Goal: Task Accomplishment & Management: Manage account settings

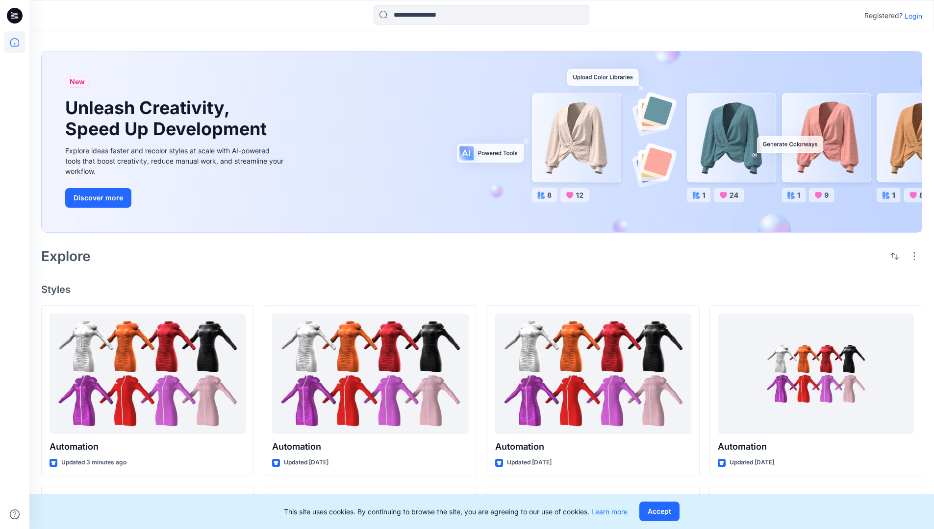
click at [911, 16] on p "Login" at bounding box center [913, 16] width 18 height 10
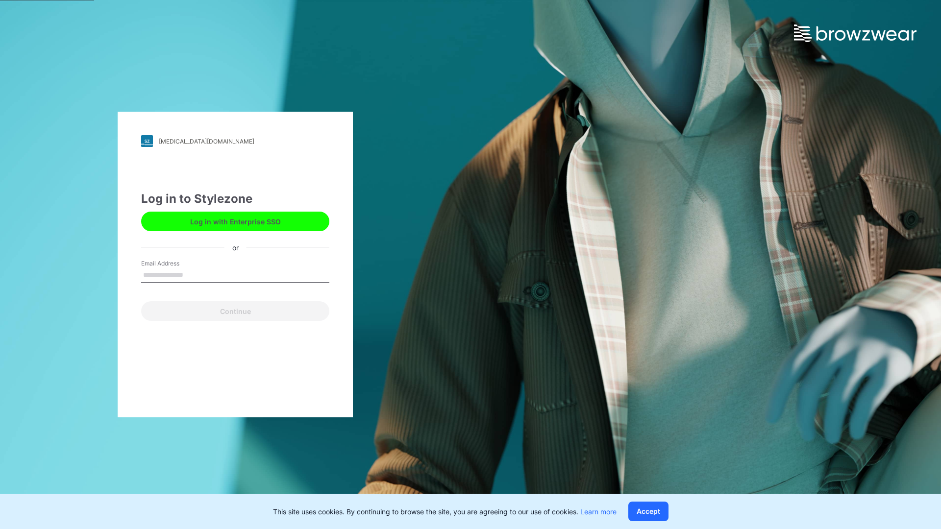
click at [194, 274] on input "Email Address" at bounding box center [235, 275] width 188 height 15
type input "**********"
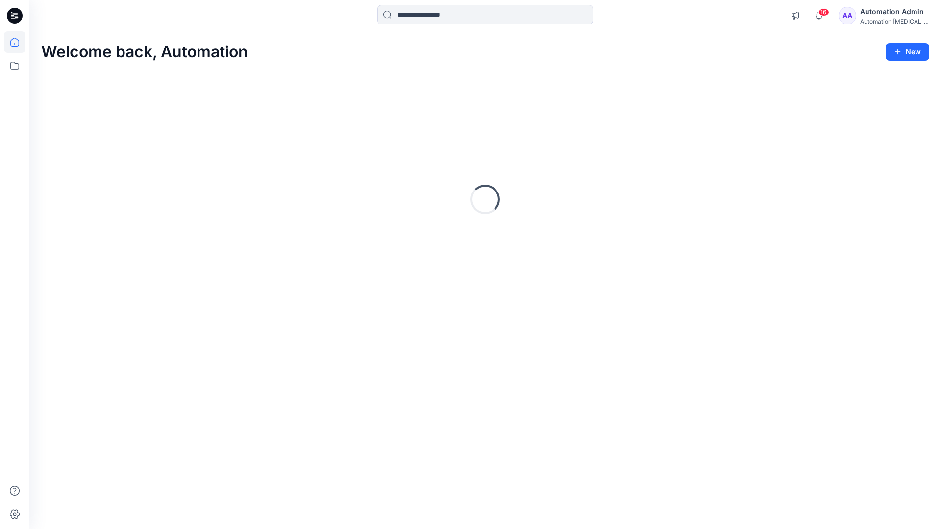
click at [19, 42] on icon at bounding box center [14, 42] width 9 height 9
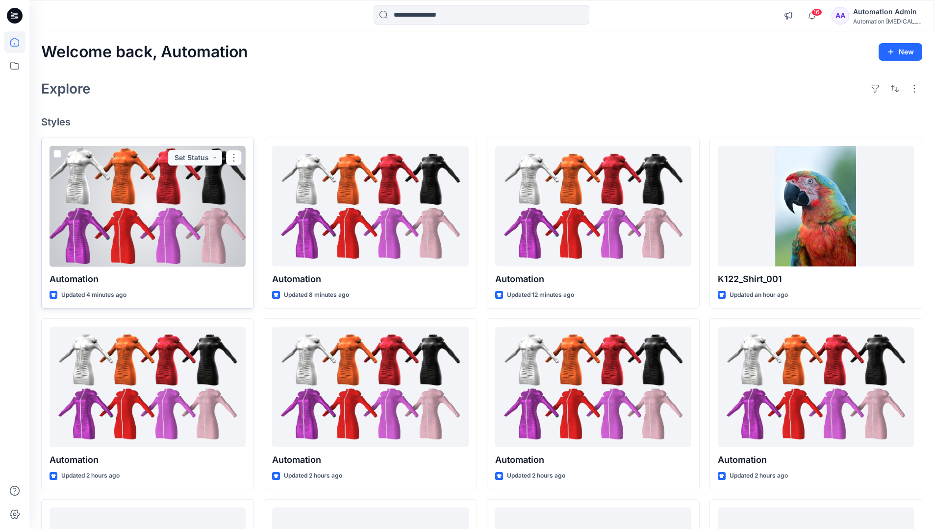
click at [55, 155] on span at bounding box center [57, 154] width 8 height 8
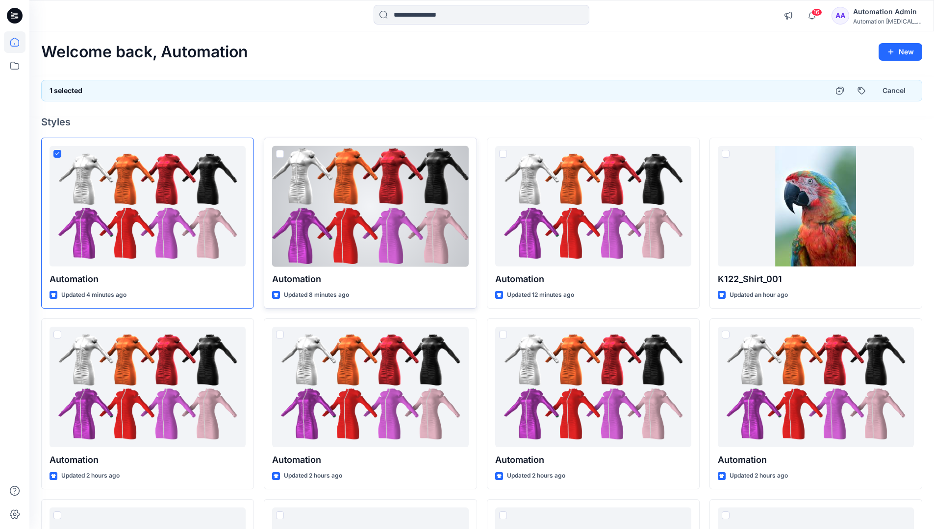
click at [279, 155] on span at bounding box center [280, 154] width 8 height 8
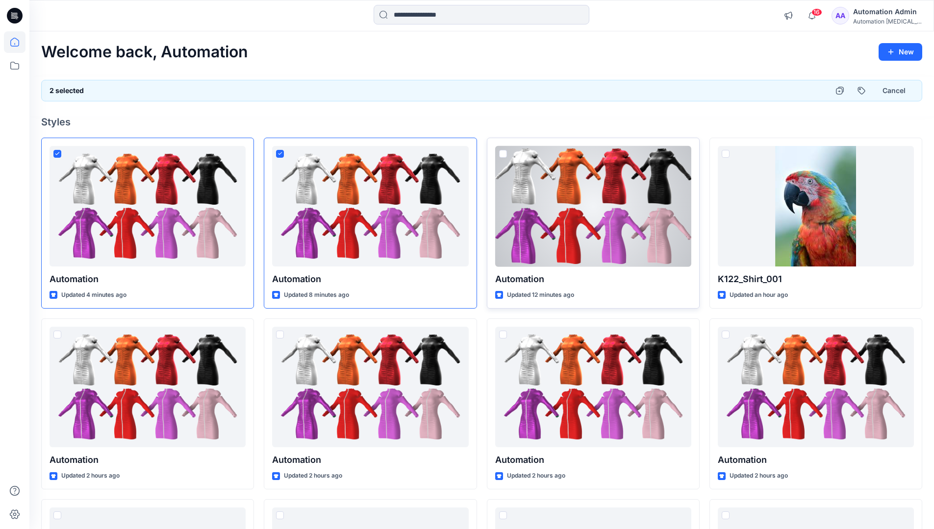
click at [504, 156] on span at bounding box center [503, 154] width 8 height 8
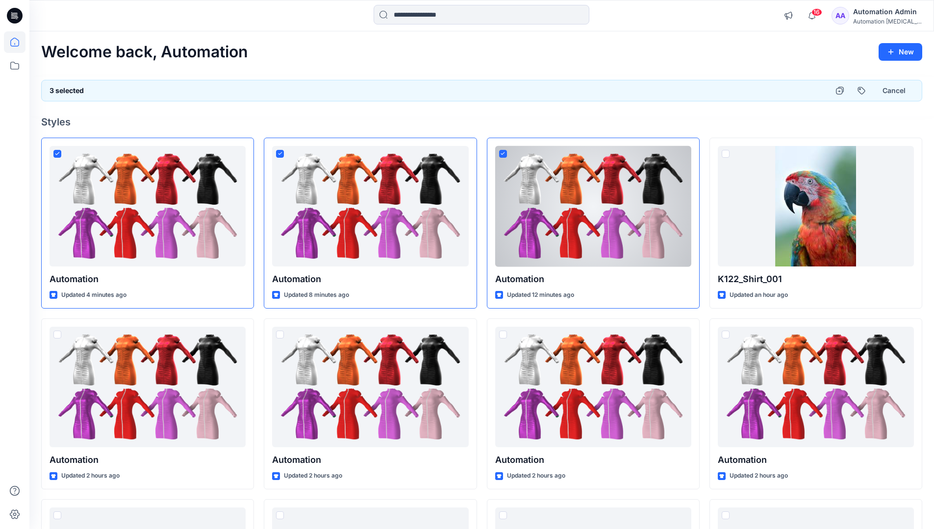
click at [793, 87] on div "3 selected Cancel" at bounding box center [481, 91] width 881 height 22
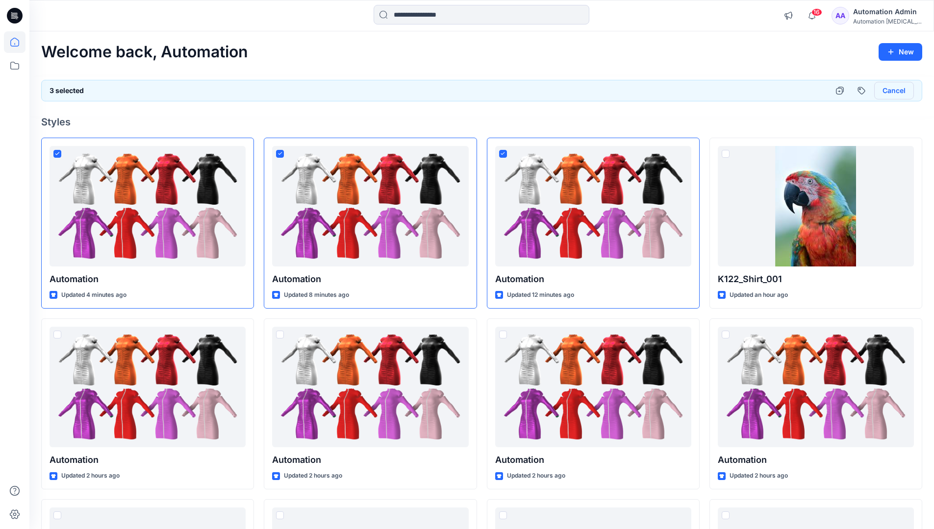
click at [888, 93] on button "Cancel" at bounding box center [894, 91] width 40 height 18
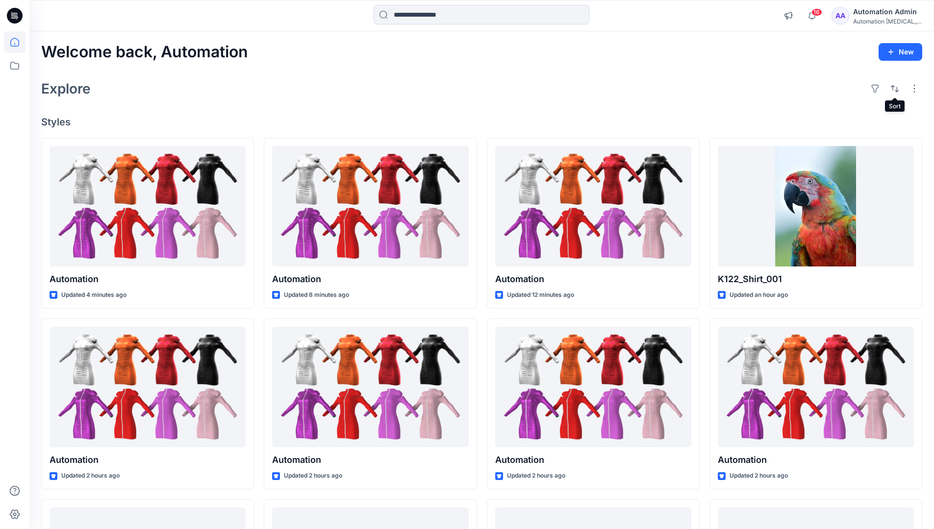
click at [881, 14] on div "Automation Admin" at bounding box center [887, 12] width 69 height 12
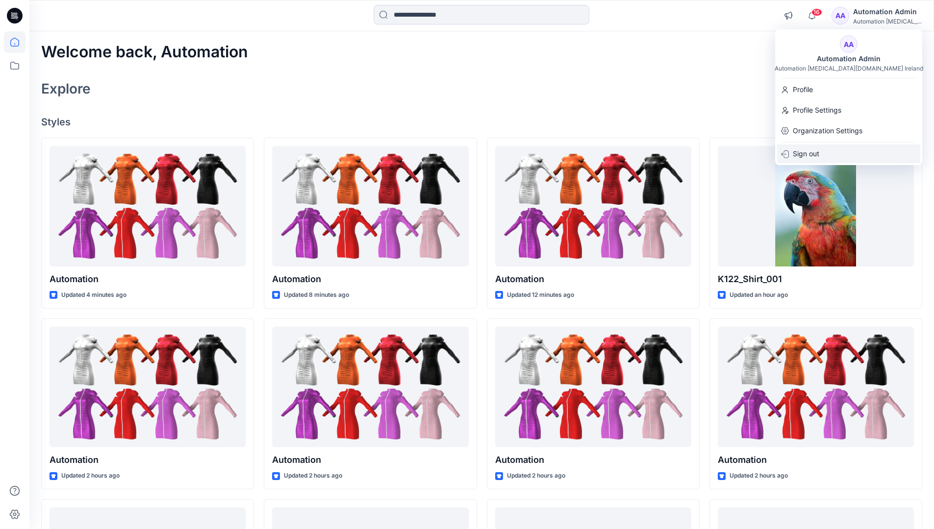
click at [854, 151] on div "Sign out" at bounding box center [848, 154] width 143 height 19
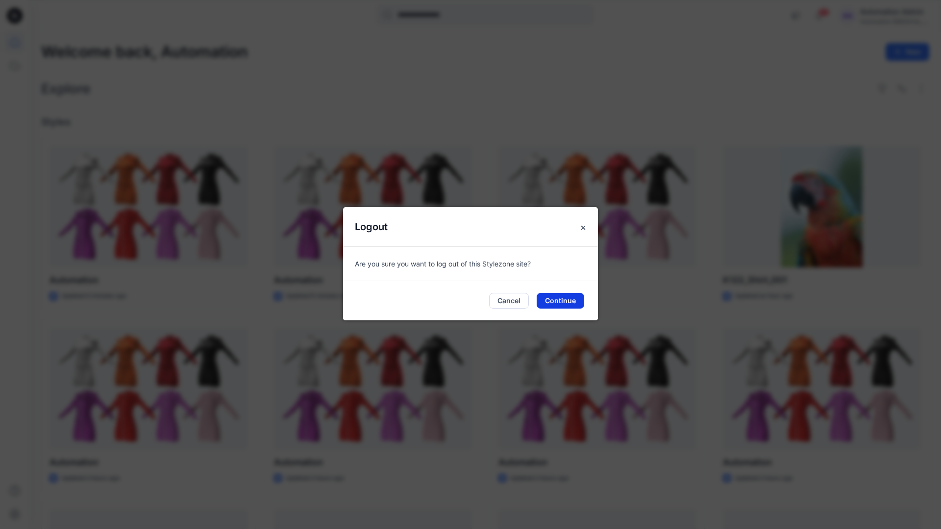
click at [566, 299] on button "Continue" at bounding box center [561, 301] width 48 height 16
